Goal: Task Accomplishment & Management: Manage account settings

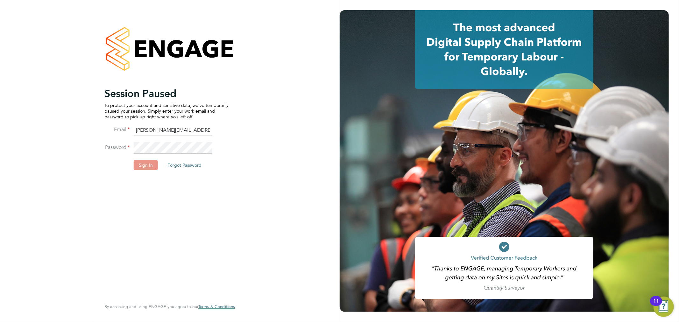
click at [153, 170] on button "Sign In" at bounding box center [146, 165] width 24 height 10
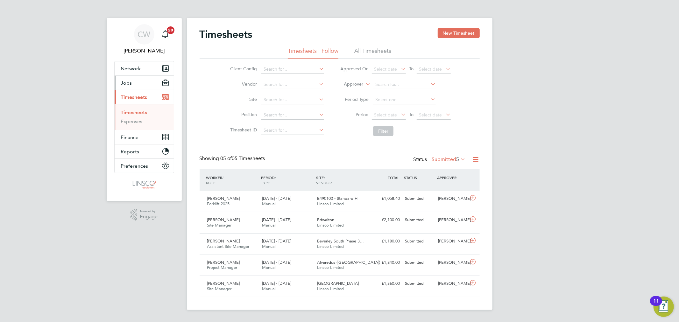
click at [133, 80] on button "Jobs" at bounding box center [144, 83] width 59 height 14
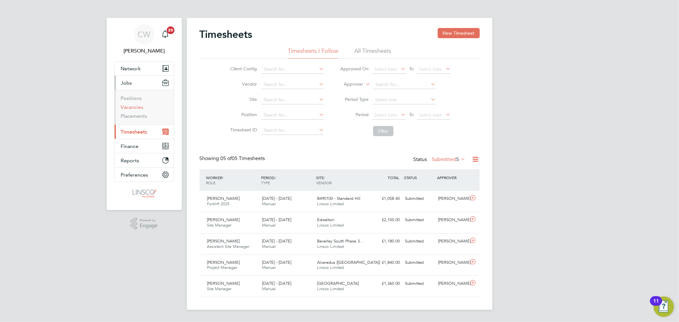
click at [135, 107] on link "Vacancies" at bounding box center [132, 107] width 23 height 6
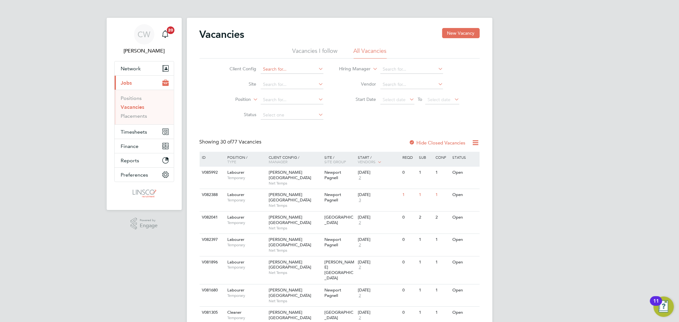
click at [281, 72] on input at bounding box center [292, 69] width 63 height 9
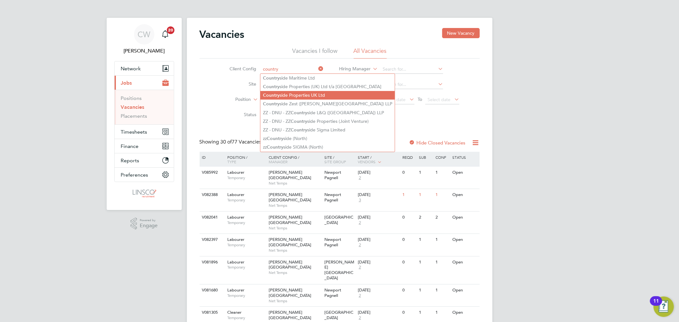
click at [289, 93] on li "Country side Properties UK Ltd" at bounding box center [327, 95] width 134 height 9
type input "Countryside Properties UK Ltd"
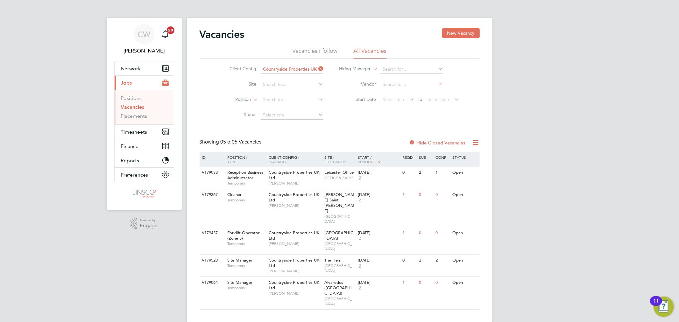
click at [451, 145] on label "Hide Closed Vacancies" at bounding box center [437, 143] width 57 height 6
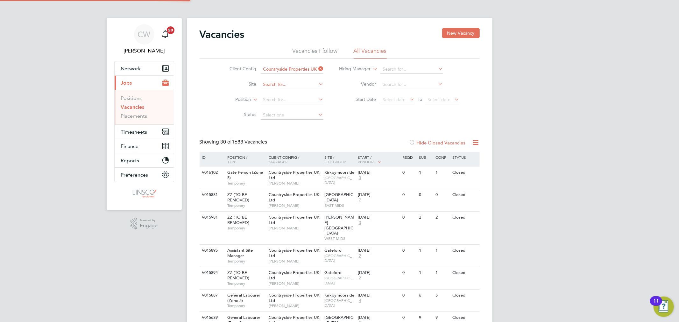
click at [280, 85] on input at bounding box center [292, 84] width 63 height 9
click at [279, 93] on li "[GEOGRAPHIC_DATA]" at bounding box center [291, 93] width 63 height 9
type input "[GEOGRAPHIC_DATA]"
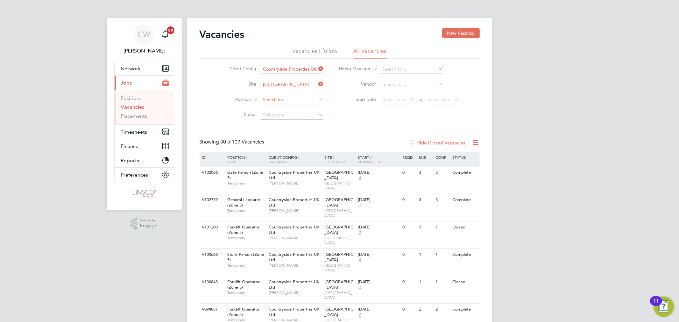
click at [282, 101] on input at bounding box center [292, 100] width 63 height 9
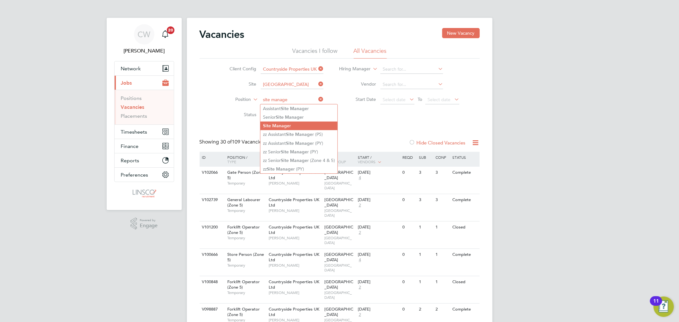
click at [285, 123] on b "Manage" at bounding box center [280, 125] width 17 height 5
type input "Site Manager"
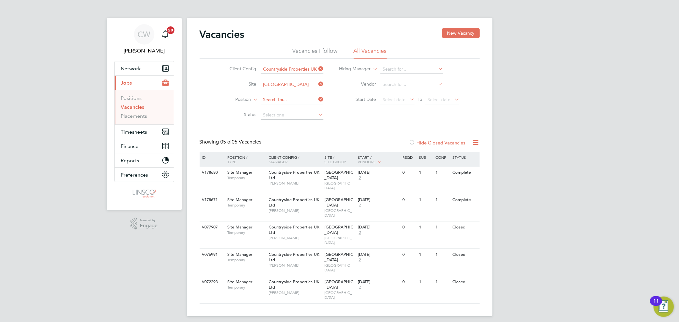
click at [311, 102] on input at bounding box center [292, 100] width 63 height 9
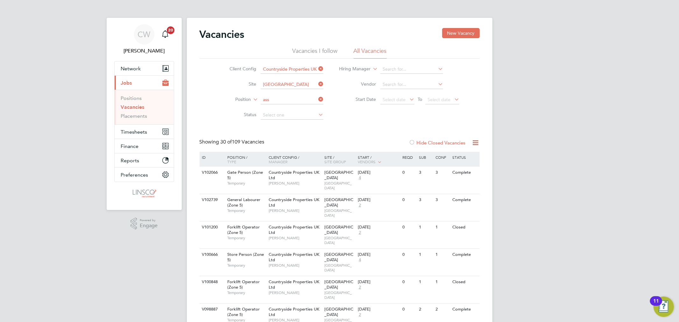
click at [300, 134] on li "Ass istant Site Manager" at bounding box center [292, 134] width 64 height 9
type input "Assistant Site Manager"
click at [382, 177] on div "[DATE] 2" at bounding box center [372, 175] width 33 height 17
click at [390, 180] on div "V178566 Assistant Site Manager Temporary Countryside Properties UK Ltd [PERSON_…" at bounding box center [340, 180] width 280 height 27
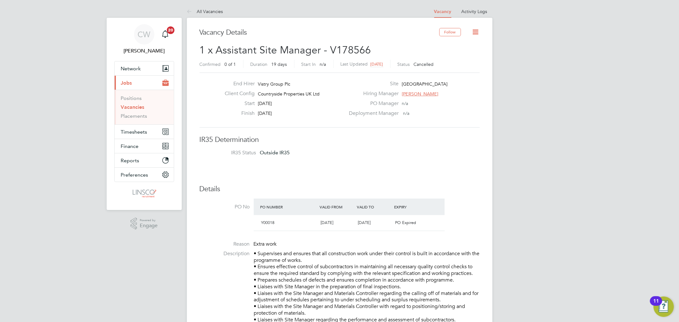
click at [473, 32] on icon at bounding box center [476, 32] width 8 height 8
click at [467, 57] on li "Update Status" at bounding box center [460, 56] width 37 height 9
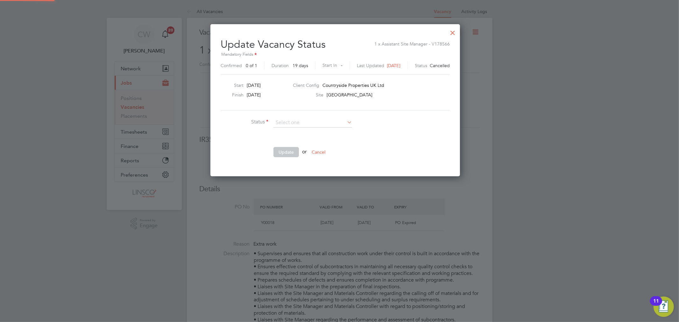
scroll to position [152, 259]
click at [308, 129] on li "Open" at bounding box center [312, 131] width 79 height 8
type input "Open"
click at [458, 33] on div at bounding box center [452, 30] width 11 height 11
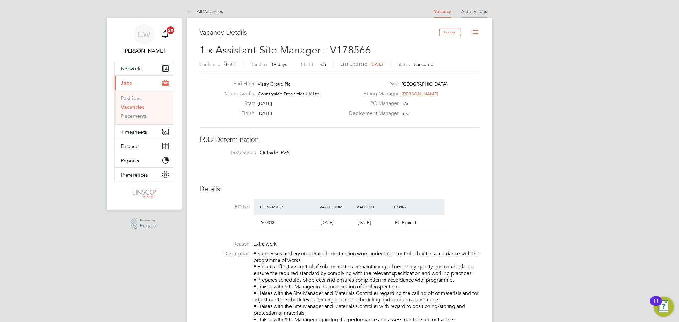
click at [476, 11] on link "Activity Logs" at bounding box center [475, 12] width 26 height 6
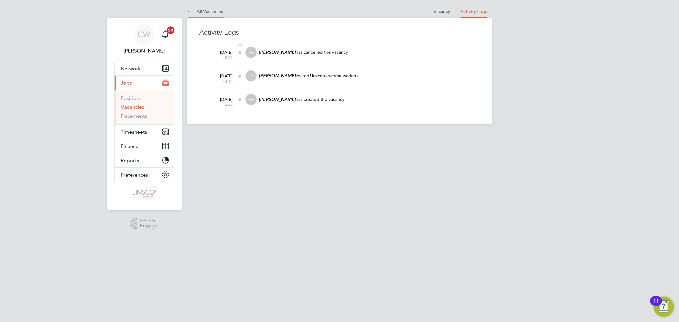
click at [216, 9] on link "All Vacancies" at bounding box center [205, 12] width 36 height 6
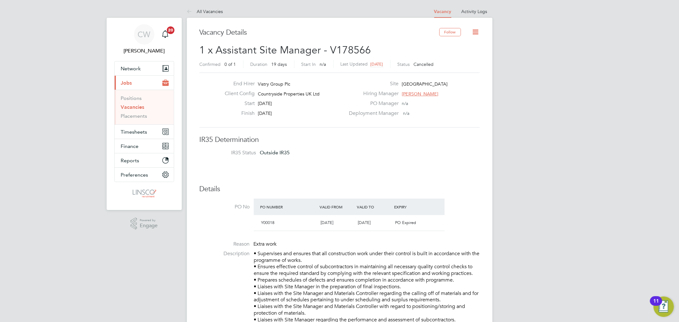
click at [474, 29] on icon at bounding box center [476, 32] width 8 height 8
click at [454, 55] on li "Update Status" at bounding box center [460, 56] width 37 height 9
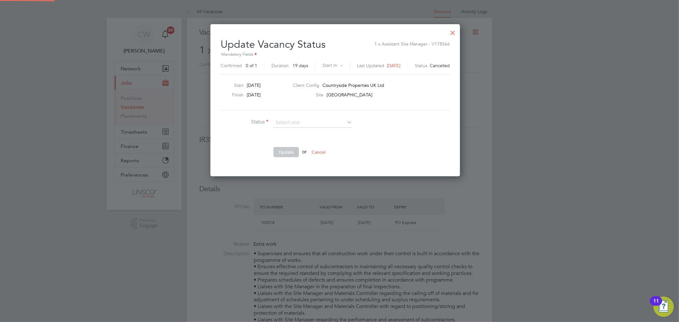
scroll to position [152, 259]
click at [317, 132] on li "Open" at bounding box center [312, 131] width 79 height 8
type input "Open"
click at [284, 154] on button "Update" at bounding box center [286, 152] width 25 height 10
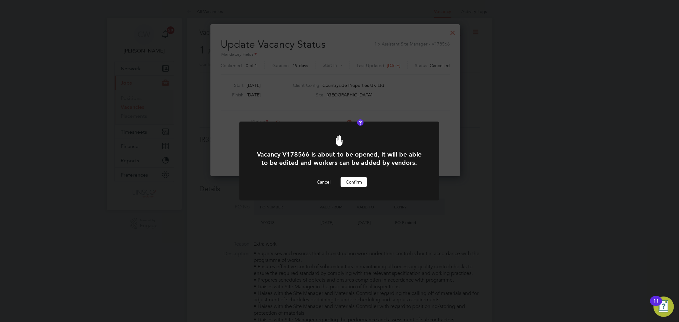
click at [356, 182] on button "Confirm" at bounding box center [354, 182] width 26 height 10
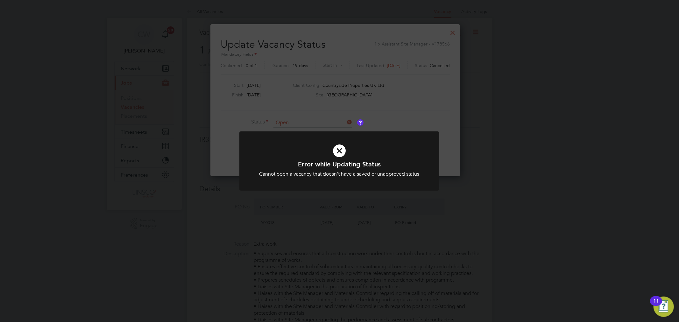
click at [341, 143] on icon at bounding box center [340, 151] width 166 height 25
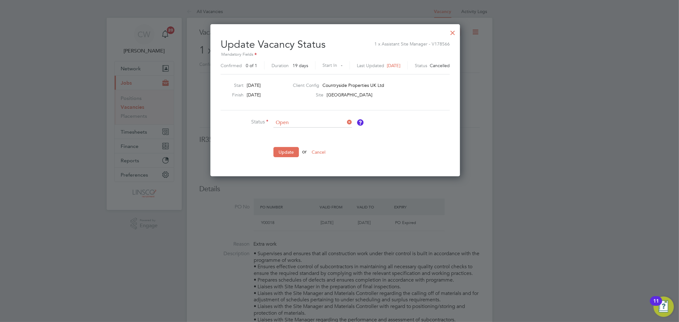
click at [459, 36] on div at bounding box center [452, 30] width 11 height 11
